Goal: Information Seeking & Learning: Check status

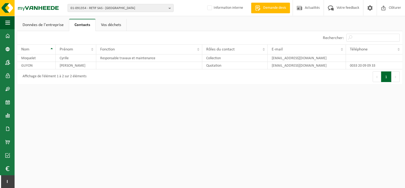
click at [43, 25] on link "Données de l'entreprise" at bounding box center [43, 25] width 52 height 12
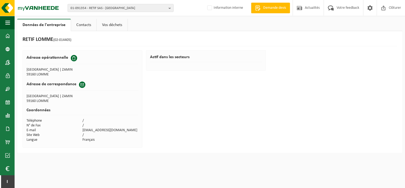
click at [79, 25] on link "Contacts" at bounding box center [83, 25] width 25 height 12
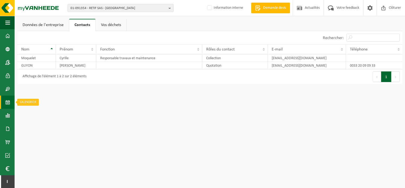
click at [8, 103] on span at bounding box center [7, 102] width 5 height 13
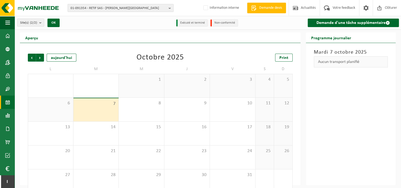
scroll to position [10, 0]
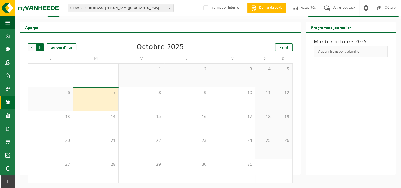
click at [31, 47] on span "Précédent" at bounding box center [32, 47] width 8 height 8
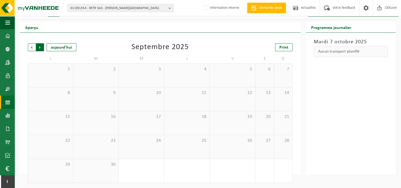
click at [31, 47] on span "Précédent" at bounding box center [32, 47] width 8 height 8
click at [203, 151] on div "1" at bounding box center [204, 152] width 7 height 7
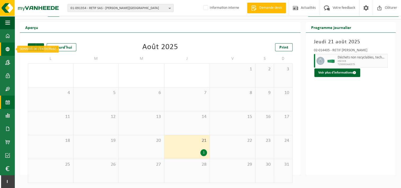
click at [7, 47] on span at bounding box center [7, 48] width 5 height 13
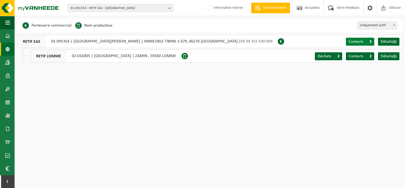
click at [361, 41] on span "Contacts" at bounding box center [356, 42] width 15 height 4
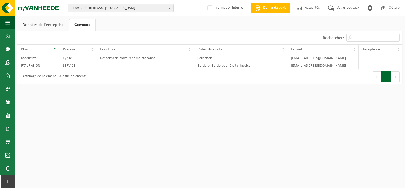
click at [88, 6] on span "01-091354 - RETIF SAS - [PERSON_NAME][GEOGRAPHIC_DATA]" at bounding box center [119, 8] width 96 height 8
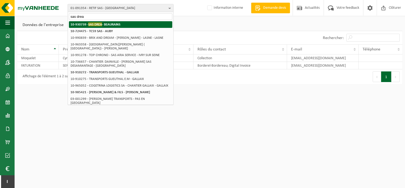
type input "sas drea"
click at [106, 22] on li "10-930739 - SAS DREA - BEAURAINS" at bounding box center [120, 24] width 103 height 7
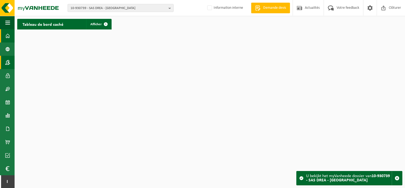
click at [8, 59] on span at bounding box center [7, 62] width 5 height 13
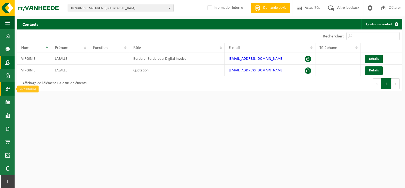
click at [9, 89] on span at bounding box center [7, 88] width 5 height 13
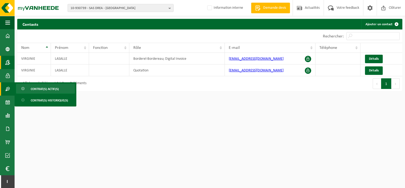
click at [32, 86] on span "Contrat(s) actif(s)" at bounding box center [45, 89] width 28 height 10
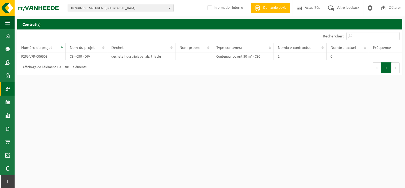
click at [10, 88] on link "Contrat(s)" at bounding box center [7, 88] width 15 height 13
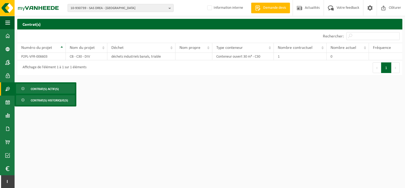
click at [34, 100] on span "Contrat(s) historique(s)" at bounding box center [49, 100] width 37 height 10
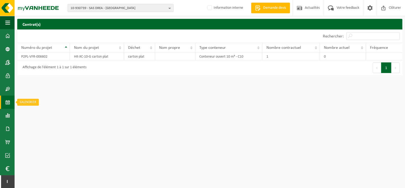
click at [8, 102] on span at bounding box center [7, 102] width 5 height 13
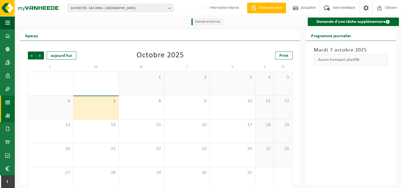
click at [7, 118] on span at bounding box center [7, 115] width 5 height 13
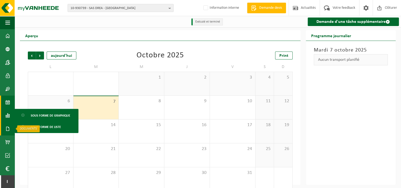
click at [8, 127] on span at bounding box center [7, 128] width 5 height 13
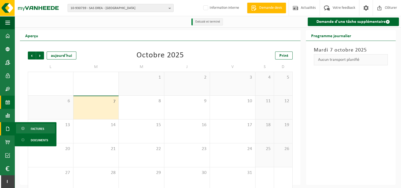
click at [28, 131] on link "Factures" at bounding box center [35, 128] width 39 height 10
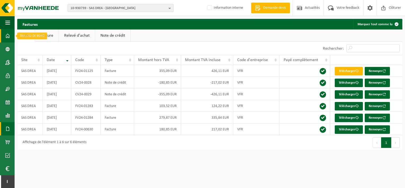
click at [5, 37] on link "Tableau de bord" at bounding box center [7, 35] width 15 height 13
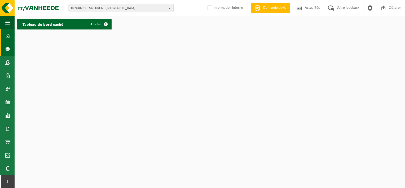
click at [12, 44] on link "Données de l'entrepr..." at bounding box center [7, 48] width 15 height 13
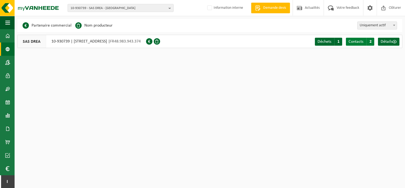
click at [354, 41] on span "Contacts" at bounding box center [356, 42] width 15 height 4
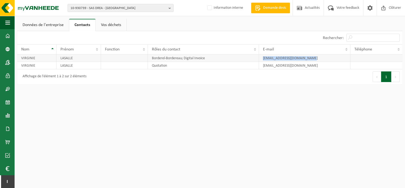
drag, startPoint x: 307, startPoint y: 57, endPoint x: 263, endPoint y: 59, distance: 43.6
click at [263, 59] on td "virginie.lasalle2@gmail.com" at bounding box center [305, 57] width 92 height 7
copy td "virginie.lasalle2@gmail.com"
click at [133, 7] on span "10-930739 - SAS DREA - BEAURAINS" at bounding box center [119, 8] width 96 height 8
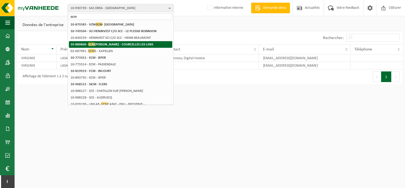
type input "scm"
click at [132, 44] on strong "10-880860 - SCM TAIBI ZOUAOUI - COURCELLES LES LENS" at bounding box center [112, 44] width 83 height 4
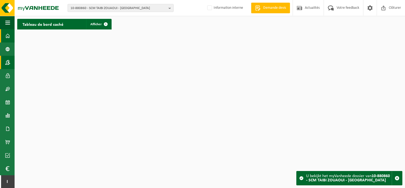
click at [6, 60] on span at bounding box center [7, 62] width 5 height 13
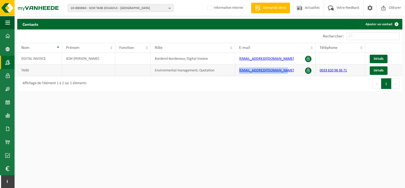
drag, startPoint x: 283, startPoint y: 70, endPoint x: 240, endPoint y: 72, distance: 43.3
click at [240, 72] on td "pluridental62@outlook.com" at bounding box center [275, 70] width 81 height 12
drag, startPoint x: 240, startPoint y: 72, endPoint x: 244, endPoint y: 71, distance: 4.6
click at [244, 71] on link "pluridental62@outlook.com" at bounding box center [266, 70] width 55 height 4
copy link "pluridental62@outlook.com"
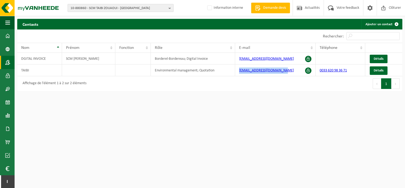
click at [131, 8] on span "10-880860 - SCM TAIBI ZOUAOUI - COURCELLES LES LENS" at bounding box center [119, 8] width 96 height 8
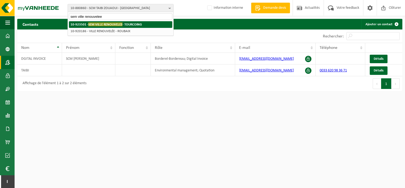
type input "sem ville renouvelee"
click at [142, 25] on strong "10-923501 - SEM VILLE RENOUVELEE - TOURCOING" at bounding box center [106, 24] width 71 height 4
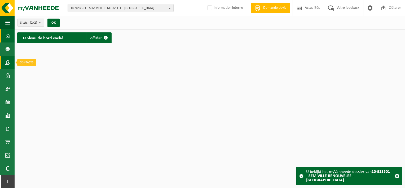
click at [9, 60] on span at bounding box center [7, 62] width 5 height 13
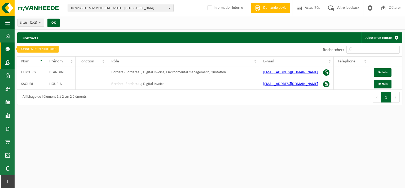
click at [5, 50] on link "Données de l'entrepr..." at bounding box center [7, 48] width 15 height 13
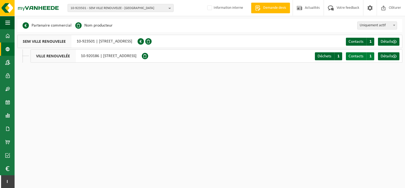
click at [364, 55] on span "Contacts" at bounding box center [356, 56] width 15 height 4
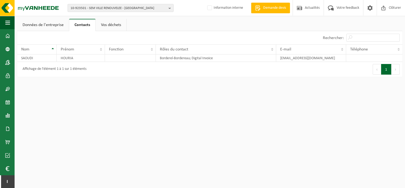
click at [48, 27] on link "Données de l'entreprise" at bounding box center [43, 25] width 52 height 12
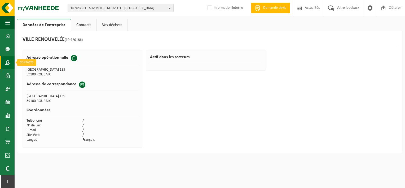
click at [7, 61] on span at bounding box center [7, 62] width 5 height 13
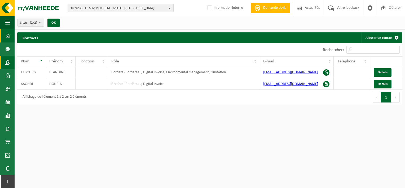
click at [6, 35] on span at bounding box center [7, 35] width 5 height 13
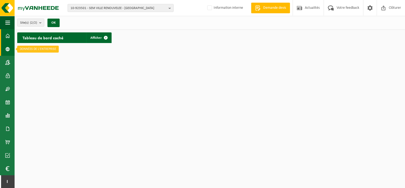
click at [4, 48] on link "Données de l'entrepr..." at bounding box center [7, 48] width 15 height 13
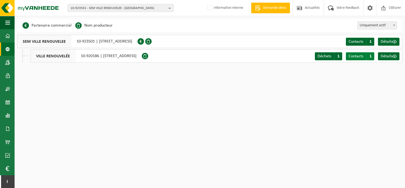
click at [358, 54] on span "Contacts" at bounding box center [356, 56] width 15 height 4
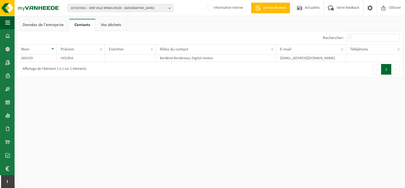
click at [118, 28] on link "Vos déchets" at bounding box center [111, 25] width 31 height 12
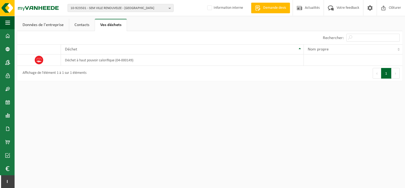
click at [79, 23] on link "Contacts" at bounding box center [81, 25] width 25 height 12
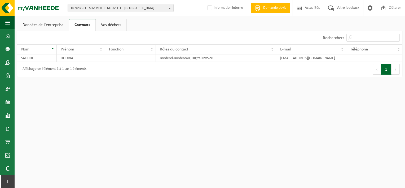
click at [50, 25] on link "Données de l'entreprise" at bounding box center [43, 25] width 52 height 12
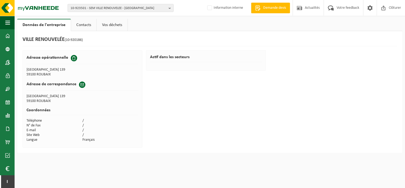
drag, startPoint x: 56, startPoint y: 100, endPoint x: 24, endPoint y: 96, distance: 32.0
click at [24, 96] on div "Adresse [STREET_ADDRESS] Adresse de [GEOGRAPHIC_DATA][STREET_ADDRESS][GEOGRAPHI…" at bounding box center [83, 98] width 120 height 97
copy div "Adresse de correspondance Invoice [STREET_ADDRESS]"
click at [52, 102] on td "59100 ROUBAIX" at bounding box center [83, 101] width 112 height 5
drag, startPoint x: 52, startPoint y: 101, endPoint x: 27, endPoint y: 96, distance: 26.0
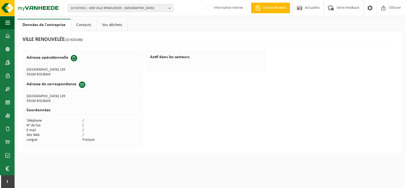
click at [27, 96] on tbody "Adresse de correspondance Invoice RUE DES ARTS SITE ROUSSEL 139 59100 ROUBAIX" at bounding box center [83, 90] width 112 height 25
copy tbody "RUE DES ARTS SITE ROUSSEL 139 59100 ROUBAIX"
click at [115, 178] on html "10-923501 - SEM VILLE RENOUVELEE - TOURCOING 10-923501 - SEM VILLE RENOUVELEE -…" at bounding box center [202, 94] width 405 height 188
click at [83, 27] on link "Contacts" at bounding box center [83, 25] width 25 height 12
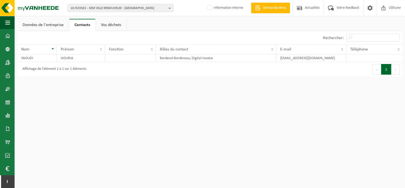
click at [47, 23] on link "Données de l'entreprise" at bounding box center [43, 25] width 52 height 12
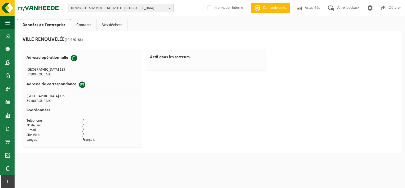
click at [136, 6] on span "10-923501 - SEM VILLE RENOUVELEE - TOURCOING" at bounding box center [119, 8] width 96 height 8
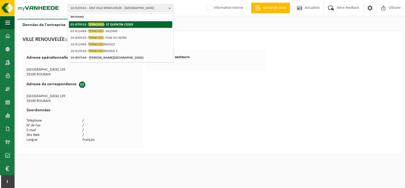
type input "ternoveo"
click at [132, 26] on strong "01-079552 - TERNOVEO - ST QUENTIN CEDEX" at bounding box center [102, 24] width 63 height 4
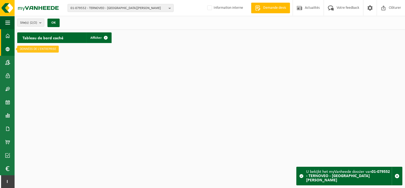
click at [5, 51] on span at bounding box center [7, 48] width 5 height 13
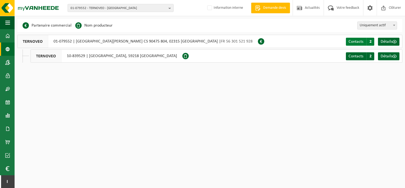
click at [361, 40] on span "Contacts" at bounding box center [356, 42] width 15 height 4
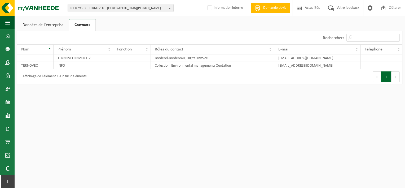
click at [41, 22] on link "Données de l'entreprise" at bounding box center [43, 25] width 52 height 12
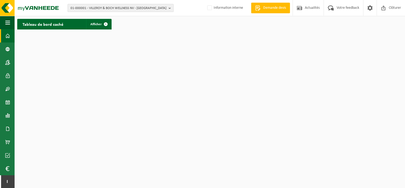
click at [116, 8] on span "01-000001 - VILLEROY & BOCH WELLNESS NV - [GEOGRAPHIC_DATA]" at bounding box center [119, 8] width 96 height 8
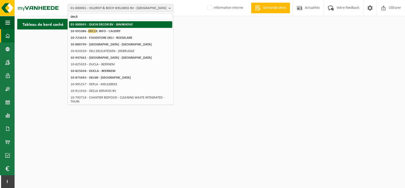
type input "decli"
click at [110, 30] on strong "10-991086 - DECLI C INFO - CAUDRY" at bounding box center [96, 31] width 50 height 4
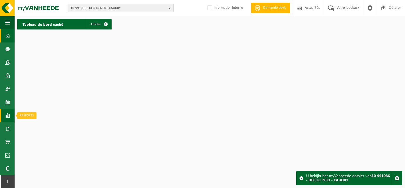
click at [9, 114] on span at bounding box center [7, 115] width 5 height 13
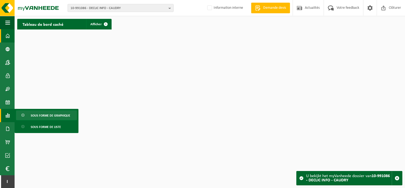
click at [34, 113] on span "Sous forme de graphique" at bounding box center [51, 115] width 40 height 10
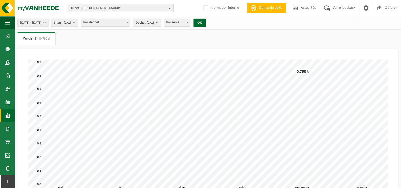
click at [81, 8] on span "10-991086 - DECLIC INFO - CAUDRY" at bounding box center [119, 8] width 96 height 8
type input "a"
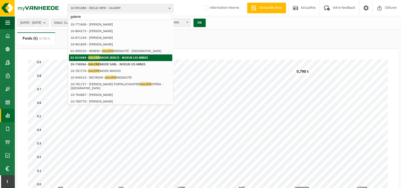
type input "galerie"
click at [116, 57] on strong "02-014484 - GALERIE MODE (KISLY) - NOEUX LES MINES" at bounding box center [109, 57] width 77 height 4
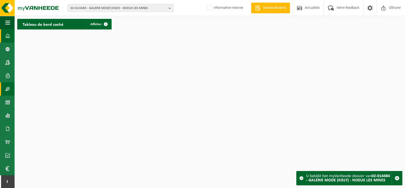
click at [8, 86] on span at bounding box center [7, 88] width 5 height 13
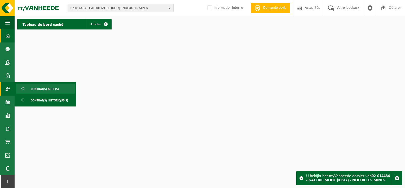
click at [31, 88] on span "Contrat(s) actif(s)" at bounding box center [45, 89] width 28 height 10
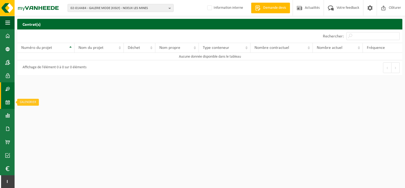
click at [7, 101] on span at bounding box center [7, 102] width 5 height 13
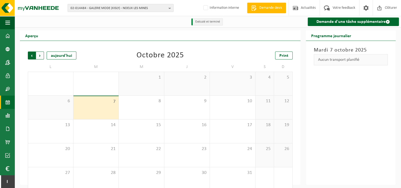
click at [41, 57] on span "Suivant" at bounding box center [40, 55] width 8 height 8
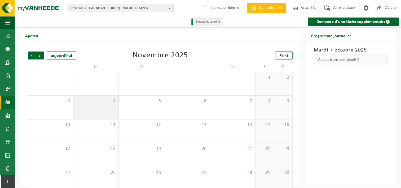
click at [111, 105] on div "4" at bounding box center [96, 108] width 45 height 24
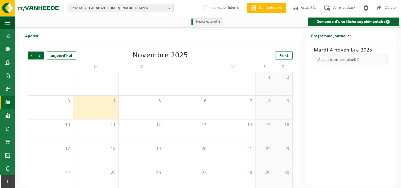
click at [94, 7] on span "02-014484 - GALERIE MODE (KISLY) - NOEUX LES MINES" at bounding box center [119, 8] width 96 height 8
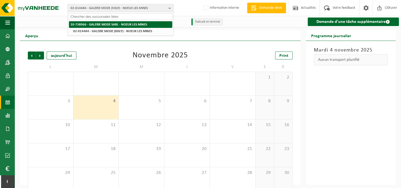
click at [105, 25] on strong "10-738966 - GALERIE MODE SARL - NOEUX LES MINES" at bounding box center [109, 24] width 77 height 3
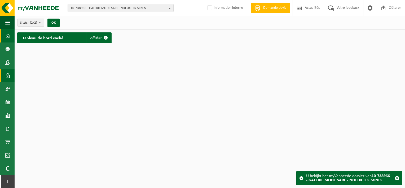
click at [8, 74] on span at bounding box center [7, 75] width 5 height 13
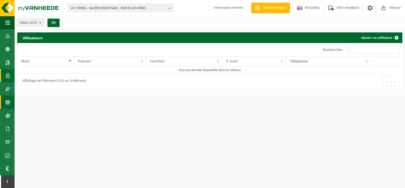
click at [8, 96] on span at bounding box center [7, 102] width 5 height 13
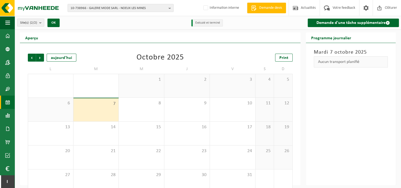
click at [8, 90] on span at bounding box center [7, 88] width 5 height 13
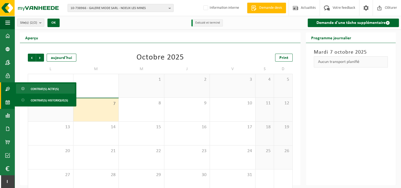
click at [30, 89] on link "Contrat(s) actif(s)" at bounding box center [45, 89] width 59 height 10
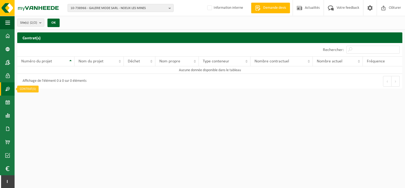
click at [6, 88] on span at bounding box center [7, 88] width 5 height 13
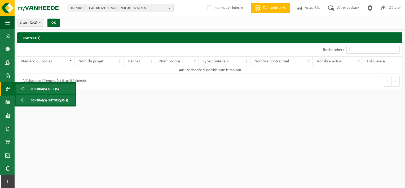
click at [32, 104] on span "Contrat(s) historique(s)" at bounding box center [49, 100] width 37 height 10
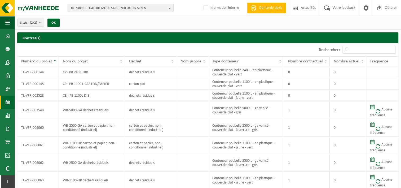
click at [8, 100] on span at bounding box center [7, 102] width 5 height 13
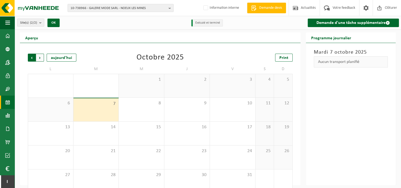
click at [41, 56] on span "Suivant" at bounding box center [40, 58] width 8 height 8
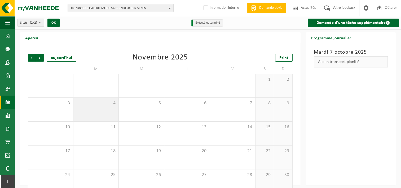
click at [110, 111] on div "4" at bounding box center [96, 110] width 45 height 24
